Goal: Task Accomplishment & Management: Manage account settings

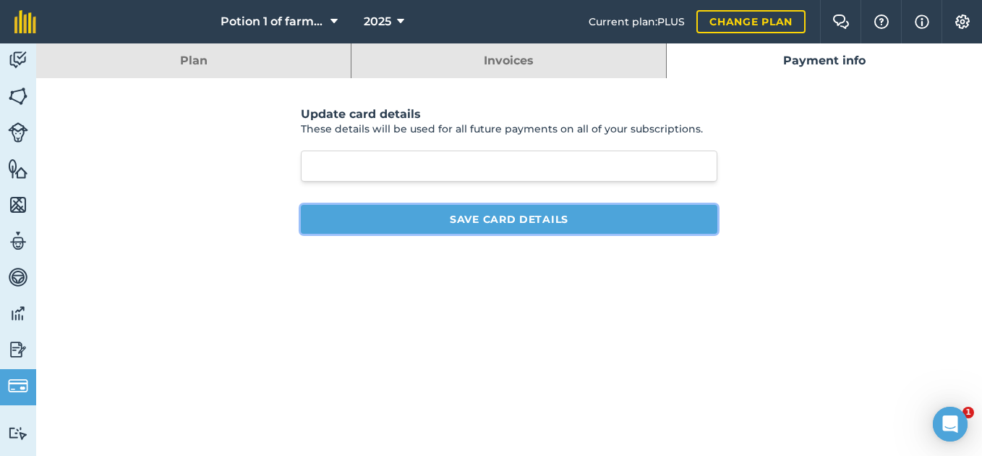
click at [468, 216] on button "Save card details" at bounding box center [509, 219] width 417 height 29
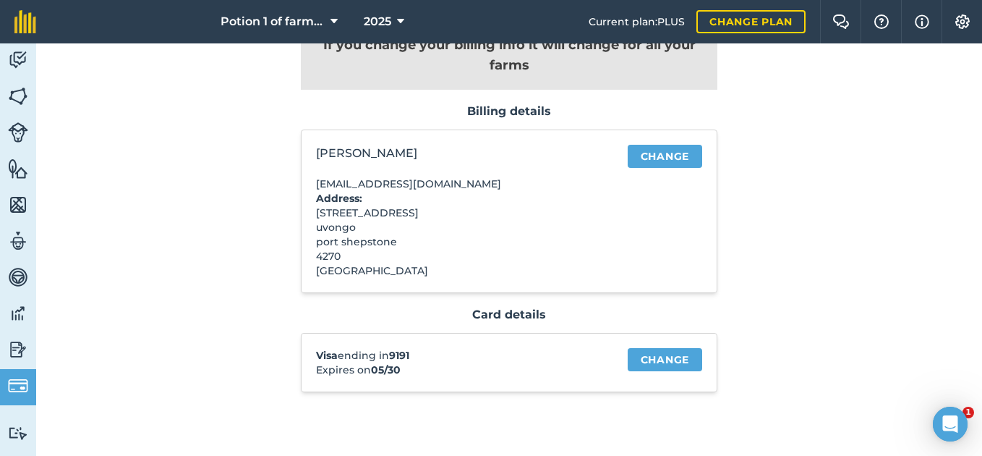
scroll to position [88, 0]
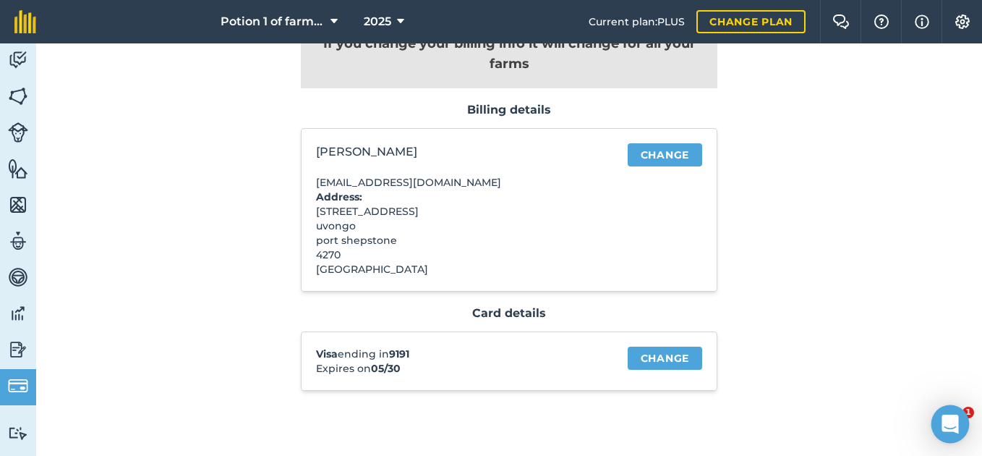
click at [951, 423] on icon "Open Intercom Messenger" at bounding box center [950, 423] width 17 height 19
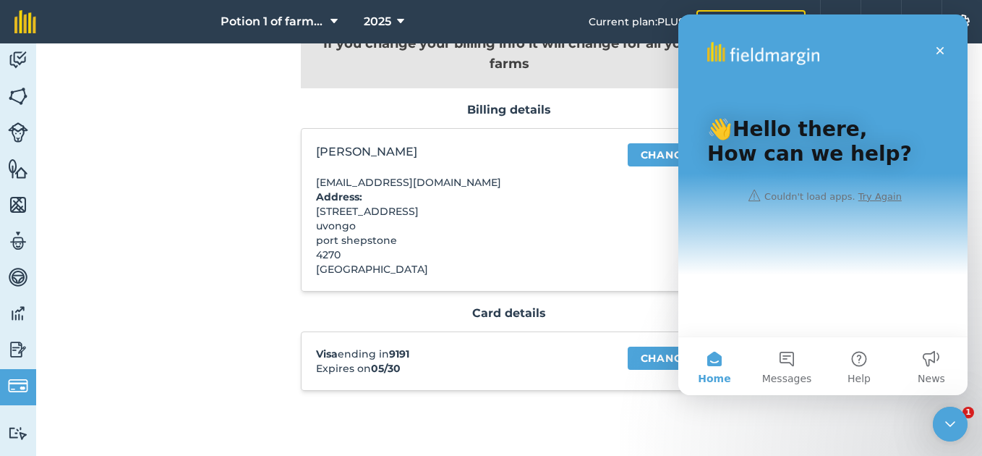
scroll to position [0, 0]
click at [935, 46] on icon "Close" at bounding box center [940, 51] width 12 height 12
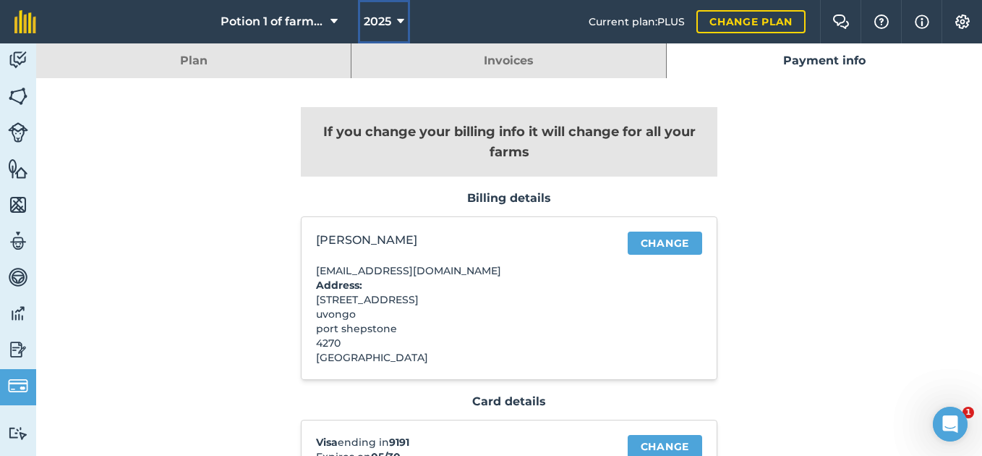
click at [397, 22] on icon at bounding box center [400, 21] width 7 height 17
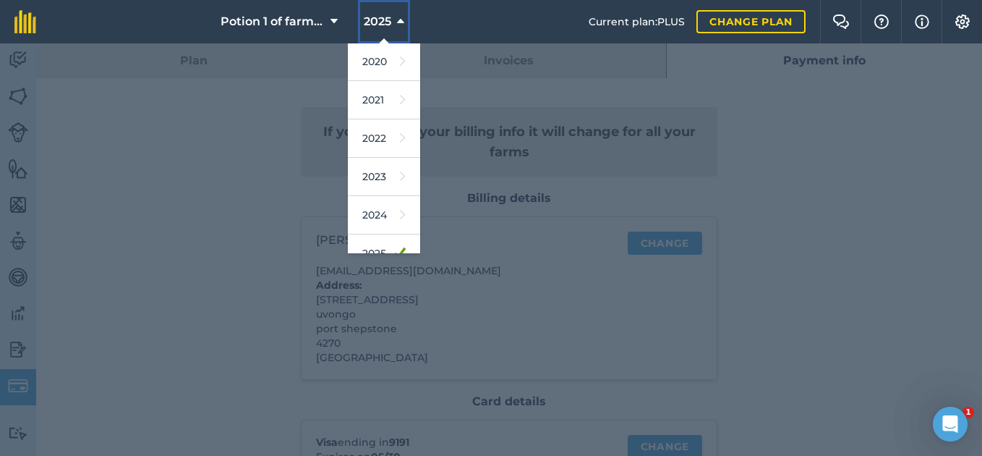
scroll to position [212, 0]
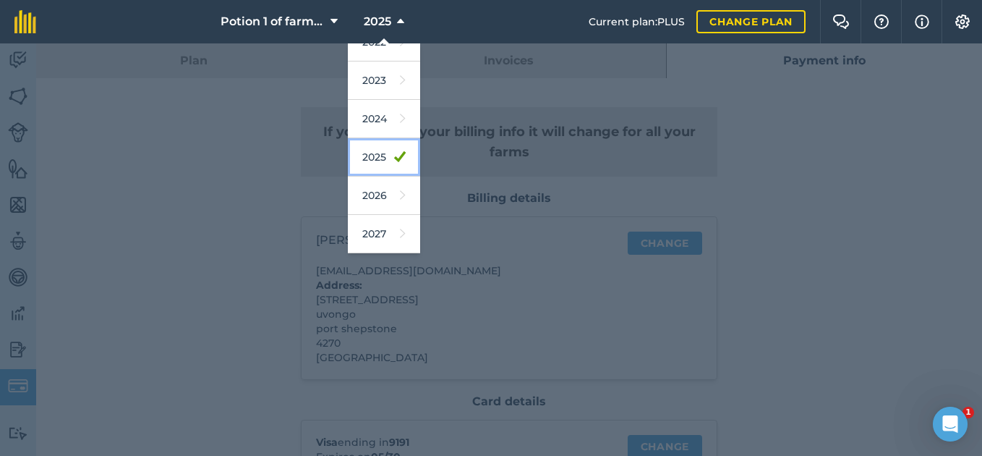
click at [380, 158] on link "2025" at bounding box center [384, 157] width 72 height 38
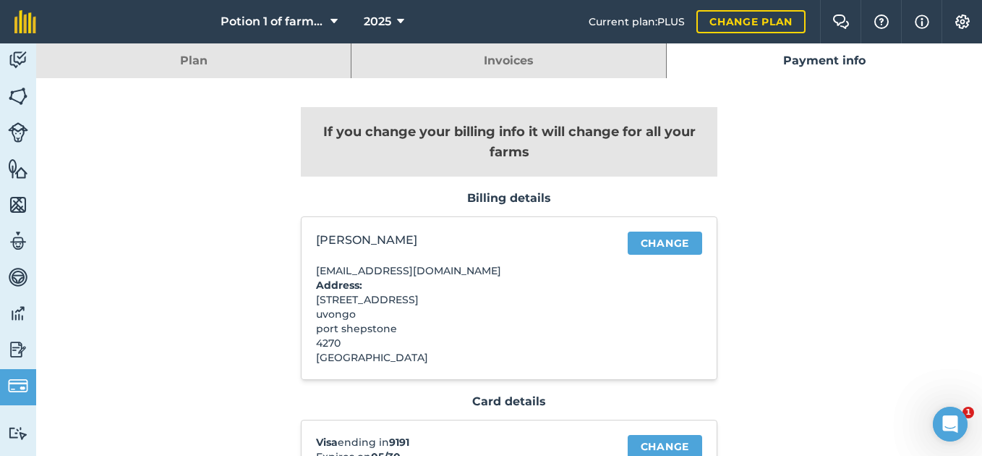
click at [837, 59] on link "Payment info" at bounding box center [824, 60] width 315 height 35
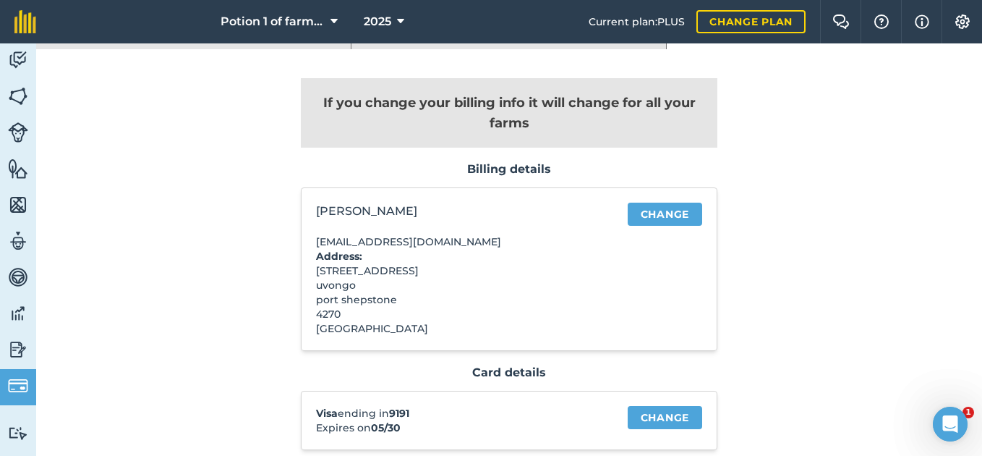
scroll to position [88, 0]
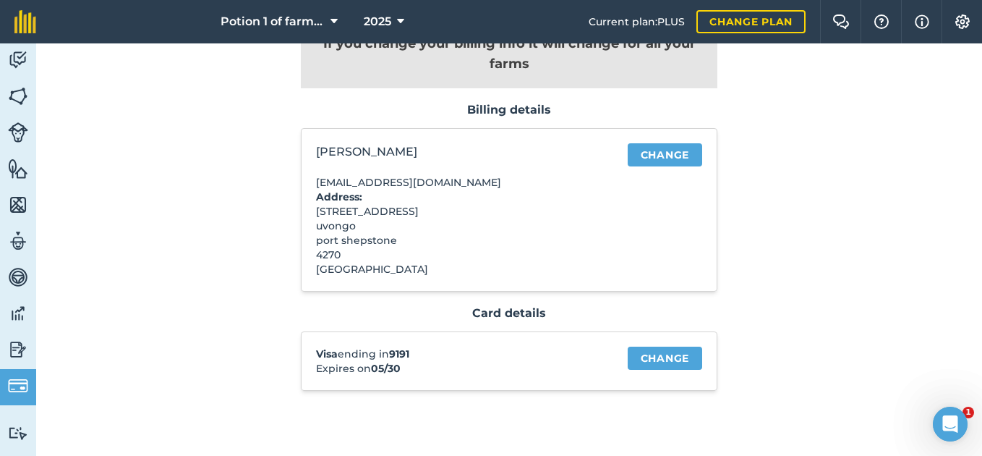
click at [907, 208] on div "If you change your billing info it will change for all your farms Billing detai…" at bounding box center [509, 212] width 946 height 444
click at [659, 150] on link "Change" at bounding box center [665, 154] width 74 height 23
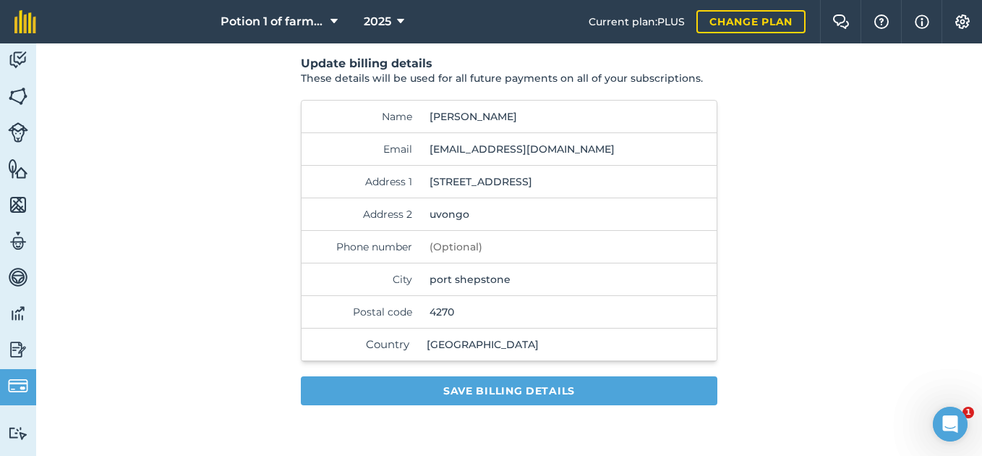
scroll to position [51, 0]
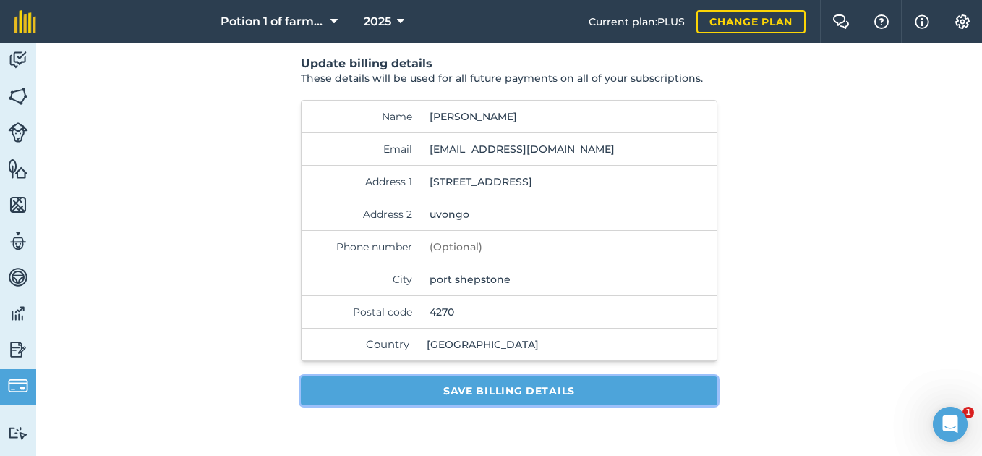
click at [550, 385] on button "Save billing details" at bounding box center [509, 390] width 417 height 29
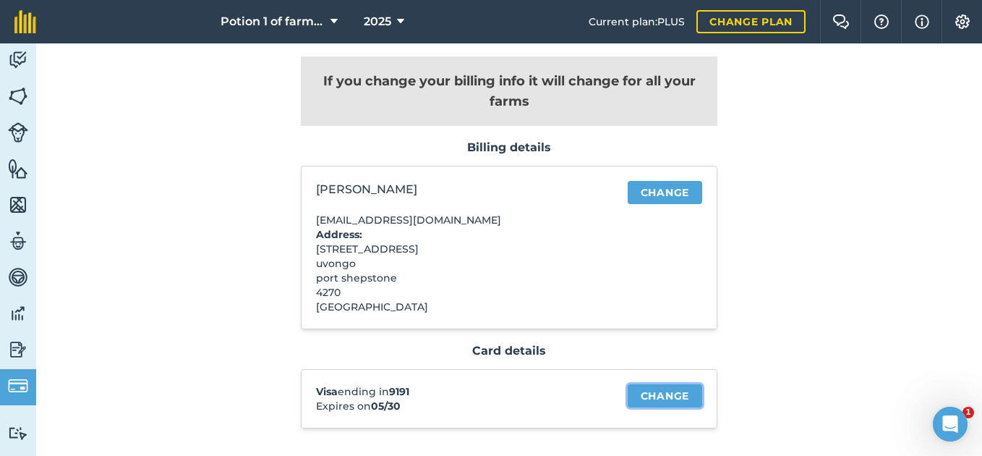
click at [654, 398] on link "Change" at bounding box center [665, 395] width 74 height 23
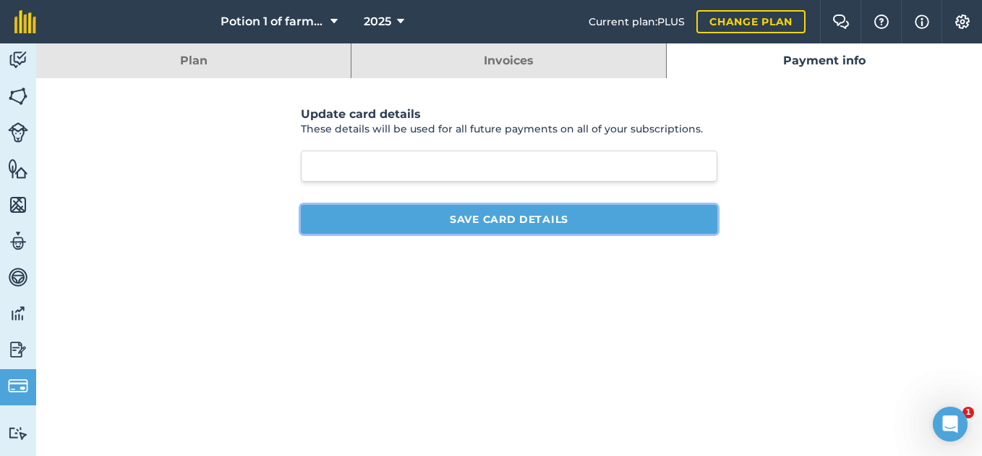
click at [560, 223] on button "Save card details" at bounding box center [509, 219] width 417 height 29
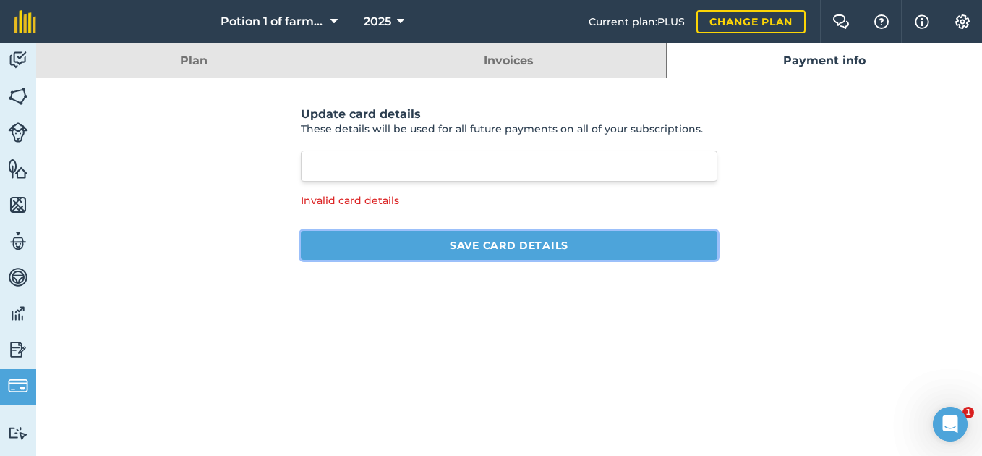
click at [469, 243] on button "Save card details" at bounding box center [509, 245] width 417 height 29
